Goal: Information Seeking & Learning: Learn about a topic

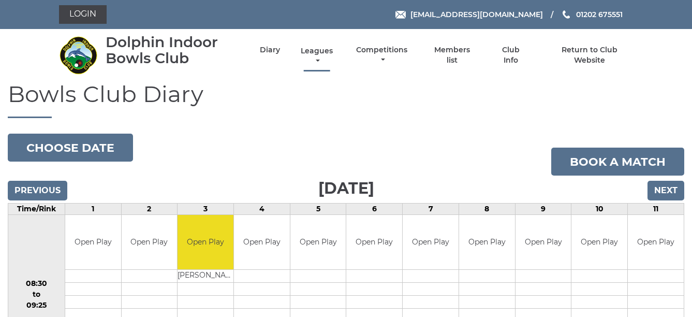
click at [333, 55] on link "Leagues" at bounding box center [316, 56] width 37 height 20
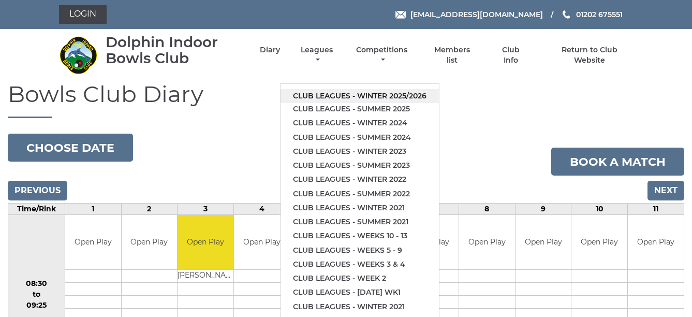
click at [368, 89] on link "Club leagues - Winter 2025/2026" at bounding box center [360, 96] width 158 height 14
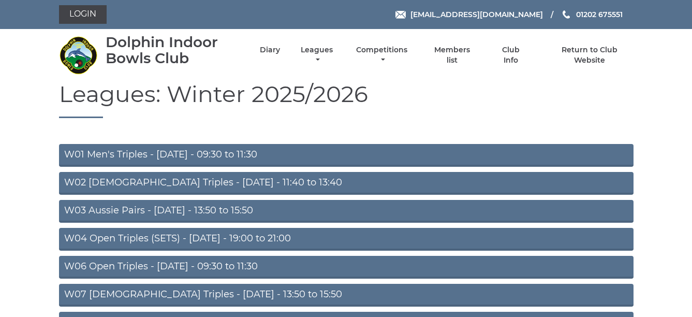
click at [338, 208] on link "W03 Aussie Pairs - Monday - 13:50 to 15:50" at bounding box center [346, 211] width 575 height 23
click at [321, 234] on link "W04 Open Triples (SETS) - Monday - 19:00 to 21:00" at bounding box center [346, 239] width 575 height 23
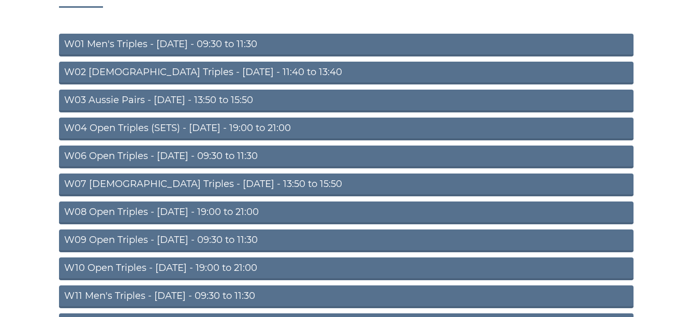
scroll to position [124, 0]
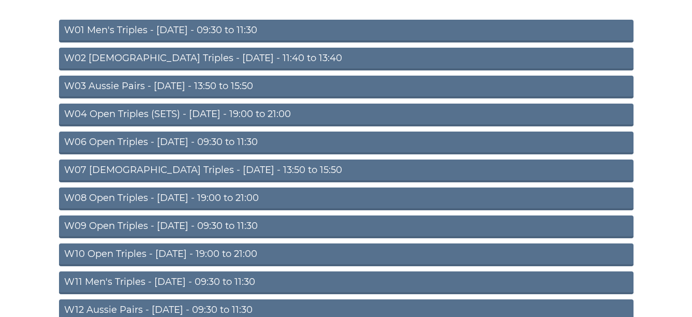
click at [283, 165] on link "W07 Ladies Triples - Tuesday - 13:50 to 15:50" at bounding box center [346, 170] width 575 height 23
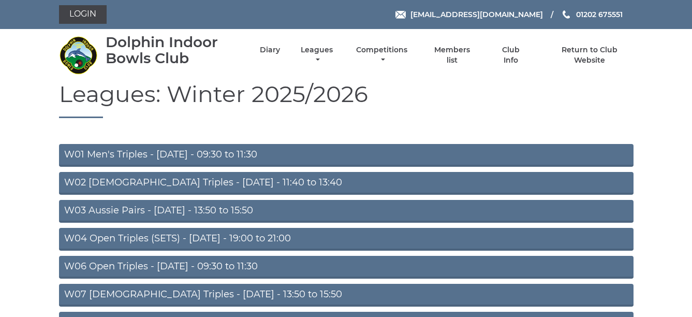
scroll to position [124, 0]
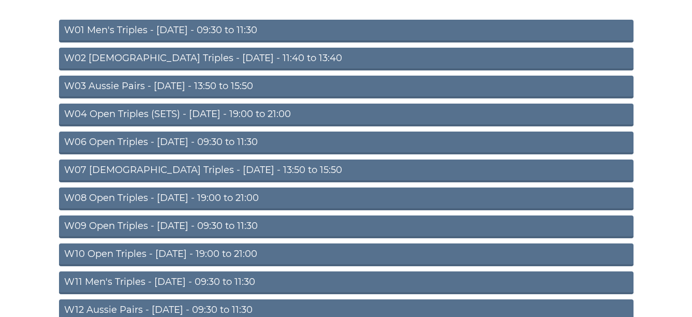
click at [316, 221] on link "W09 Open Triples - Wednesday - 09:30 to 11:30" at bounding box center [346, 226] width 575 height 23
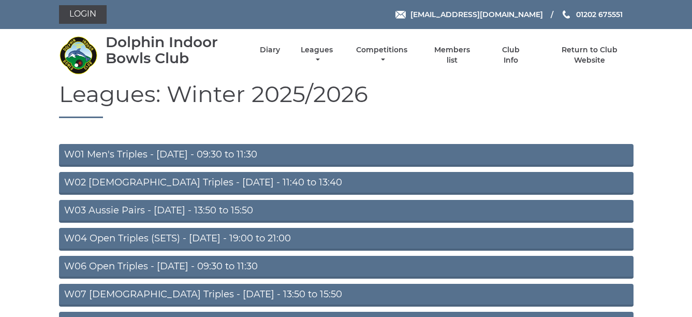
scroll to position [124, 0]
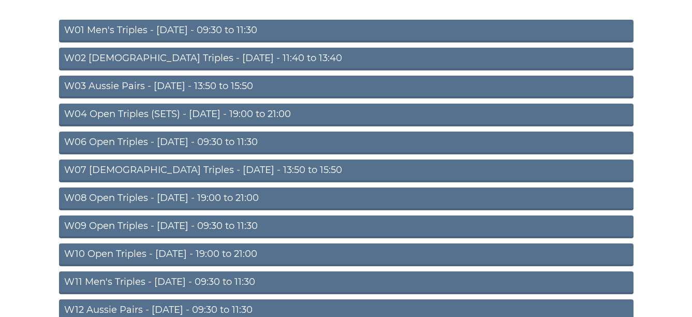
click at [240, 276] on link "W11 Men's Triples - Thursday - 09:30 to 11:30" at bounding box center [346, 282] width 575 height 23
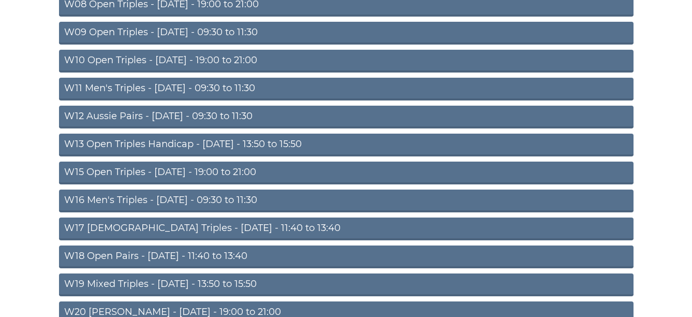
scroll to position [338, 0]
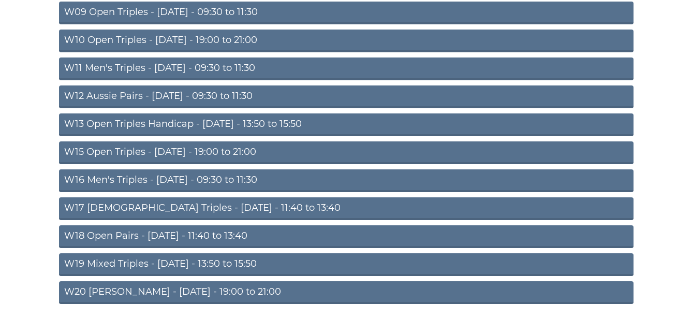
click at [283, 178] on link "W16 Men's Triples - [DATE] - 09:30 to 11:30" at bounding box center [346, 180] width 575 height 23
